Goal: Transaction & Acquisition: Purchase product/service

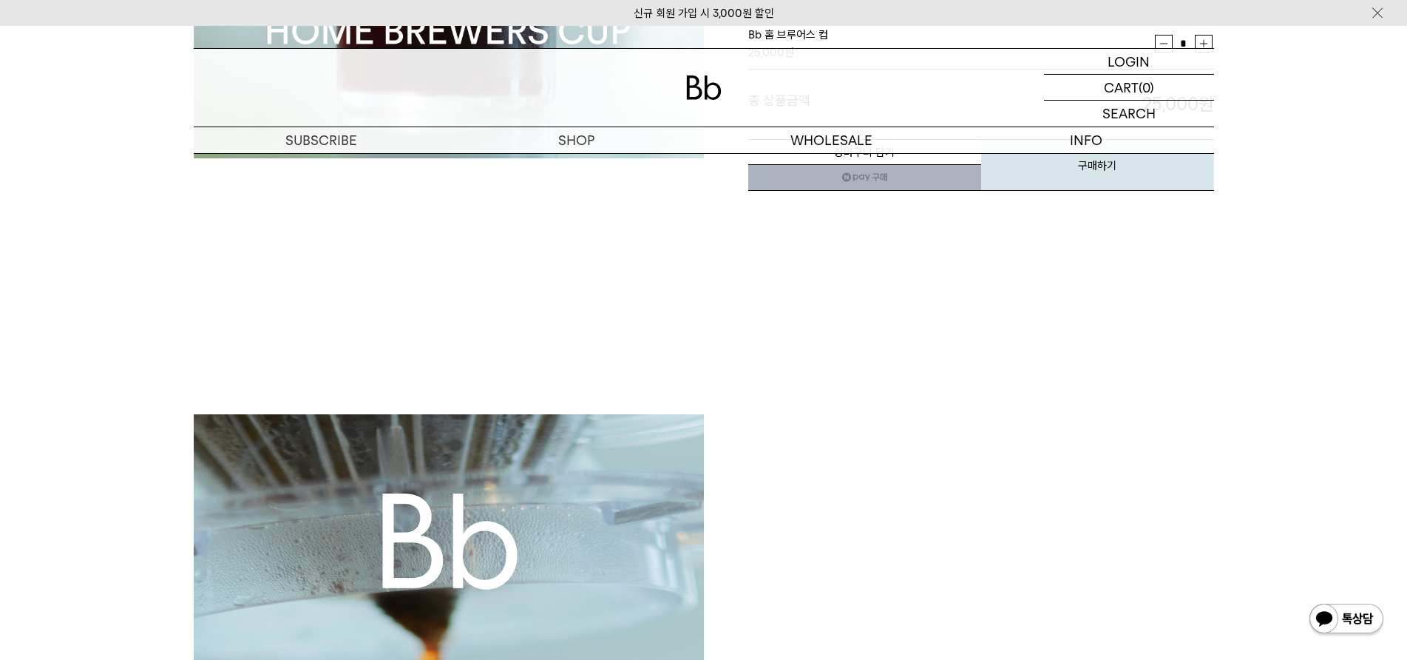
scroll to position [1809, 0]
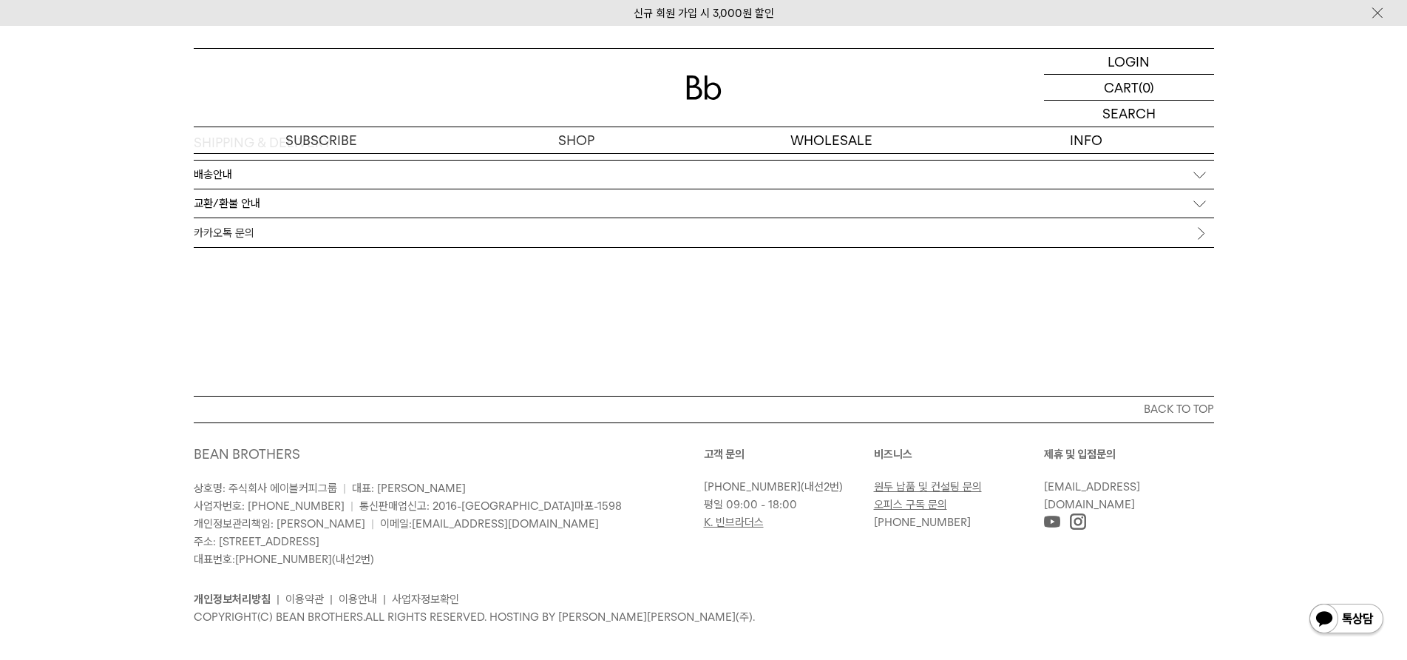
drag, startPoint x: 1244, startPoint y: 215, endPoint x: 853, endPoint y: 589, distance: 540.7
drag, startPoint x: 657, startPoint y: 260, endPoint x: 595, endPoint y: 585, distance: 330.5
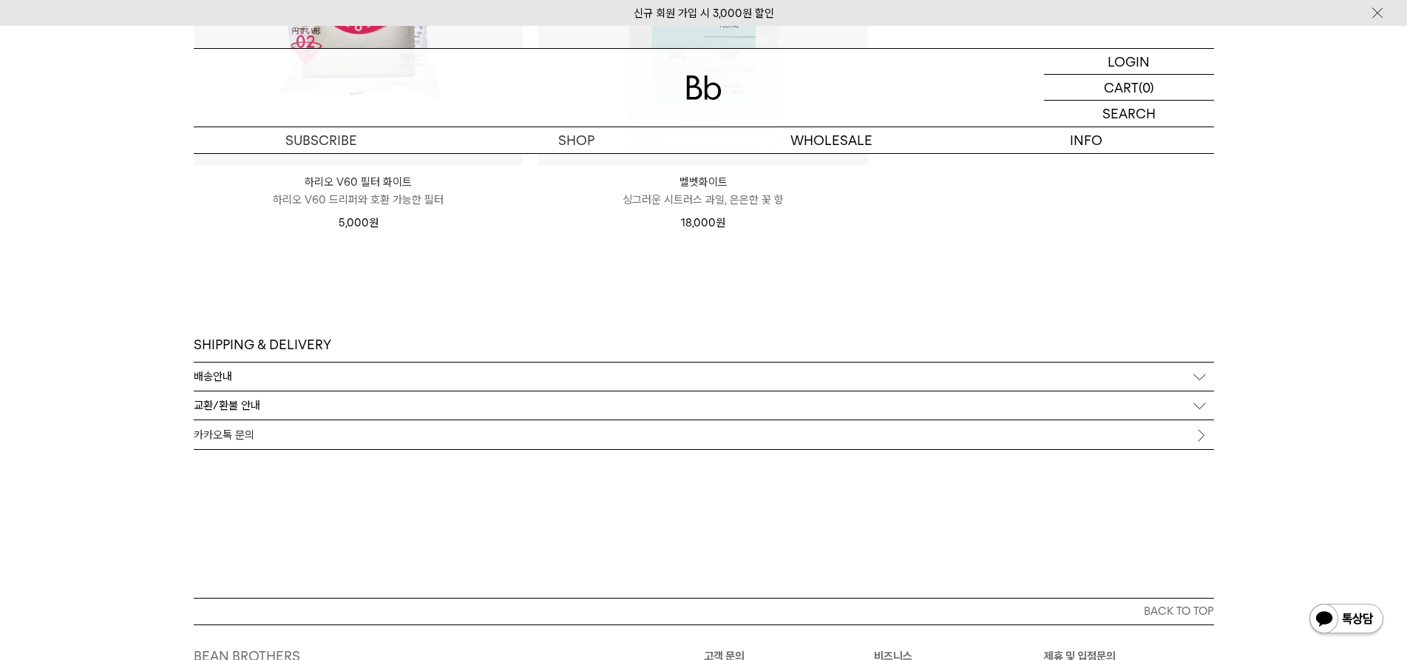
scroll to position [9870, 0]
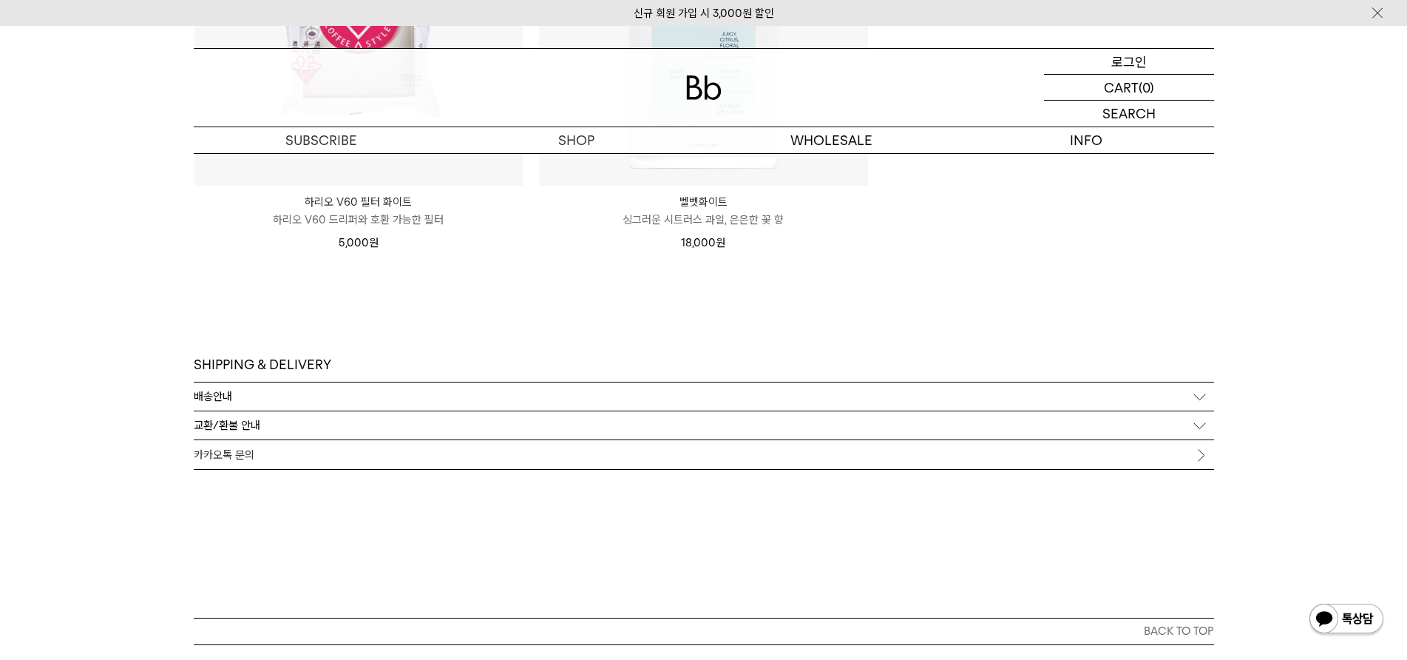
click at [1114, 67] on p "로그인" at bounding box center [1128, 61] width 35 height 25
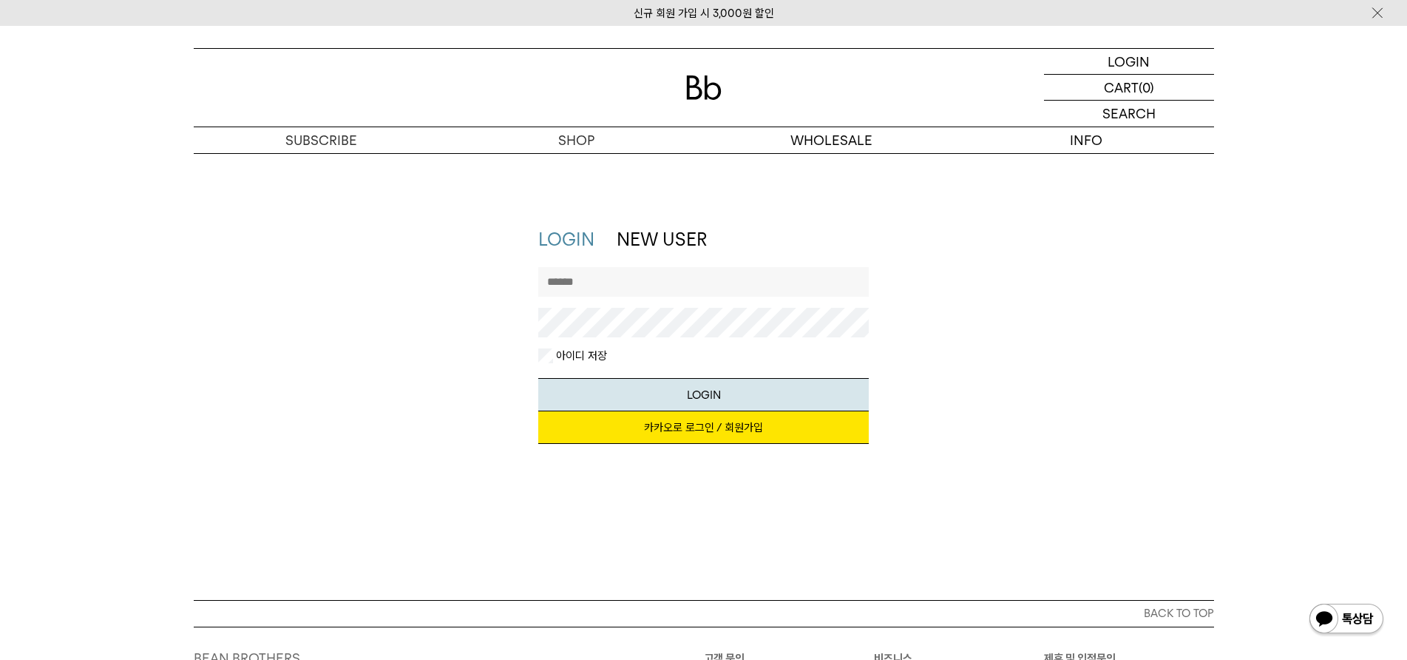
click at [652, 421] on link "카카오로 로그인 / 회원가입" at bounding box center [703, 427] width 331 height 33
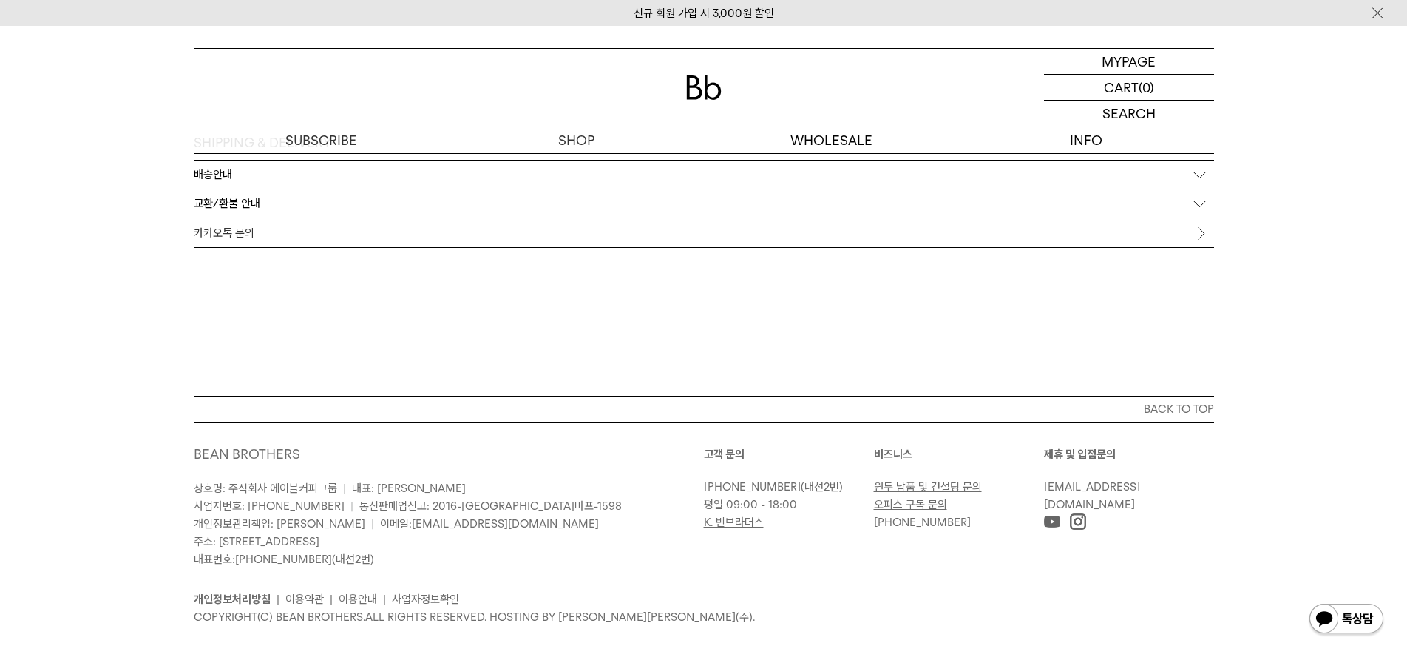
drag, startPoint x: 1181, startPoint y: 143, endPoint x: 1091, endPoint y: 487, distance: 356.0
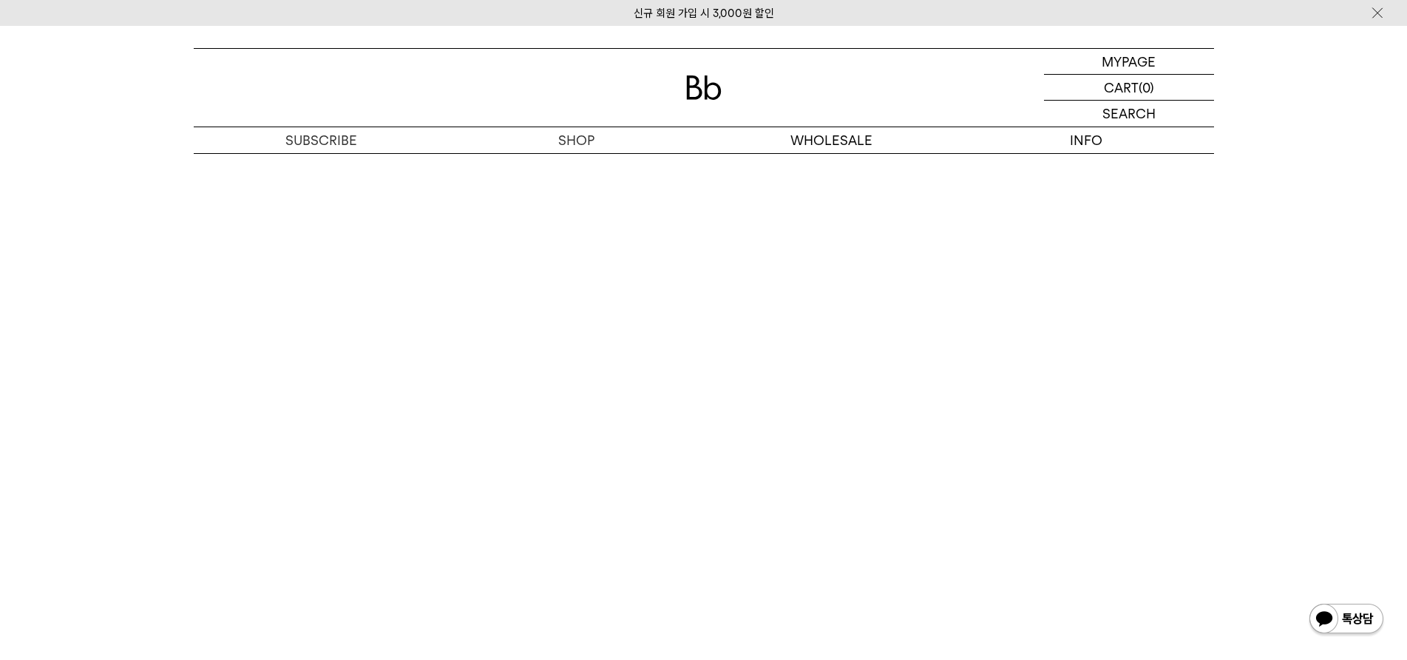
scroll to position [9151, 0]
